Goal: Task Accomplishment & Management: Manage account settings

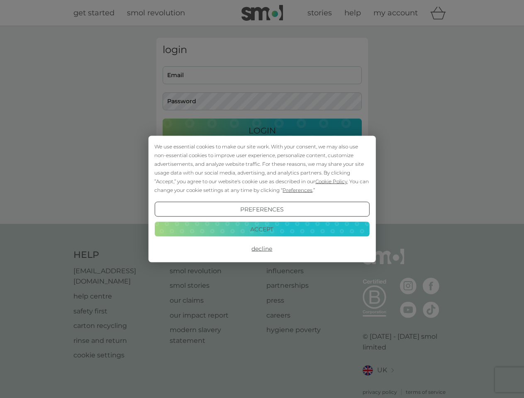
click at [331, 181] on span "Cookie Policy" at bounding box center [331, 181] width 32 height 6
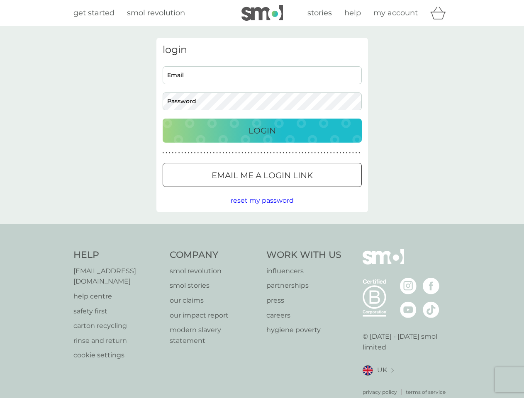
click at [297, 190] on div "login Email Password Login ● ● ● ● ● ● ● ● ● ● ● ● ● ● ● ● ● ● ● ● ● ● ● ● ● ● …" at bounding box center [261, 125] width 211 height 175
click at [262, 209] on div "login Email Password Login ● ● ● ● ● ● ● ● ● ● ● ● ● ● ● ● ● ● ● ● ● ● ● ● ● ● …" at bounding box center [261, 125] width 211 height 175
click at [262, 249] on div "Help [EMAIL_ADDRESS][DOMAIN_NAME] help centre safety first carton recycling rin…" at bounding box center [261, 322] width 377 height 147
click at [262, 229] on div "Help [EMAIL_ADDRESS][DOMAIN_NAME] help centre safety first carton recycling rin…" at bounding box center [262, 322] width 524 height 197
